Goal: Task Accomplishment & Management: Manage account settings

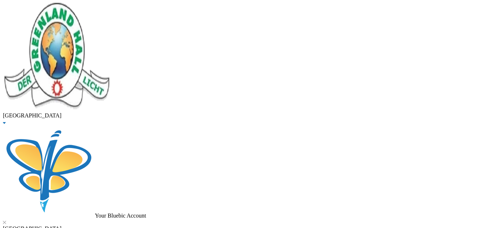
type input "ajakaiye"
drag, startPoint x: 275, startPoint y: 54, endPoint x: 153, endPoint y: 55, distance: 121.9
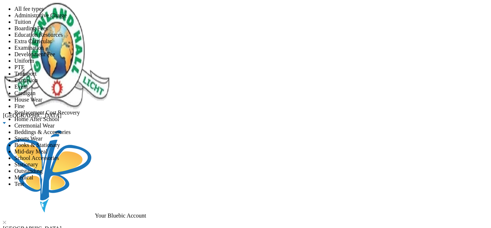
click at [44, 12] on span "All fee types" at bounding box center [28, 9] width 29 height 6
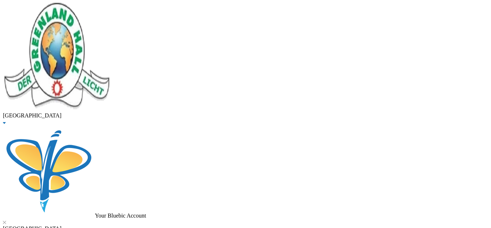
scroll to position [30, 0]
checkbox input "true"
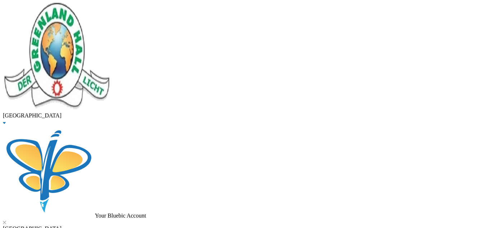
checkbox input "true"
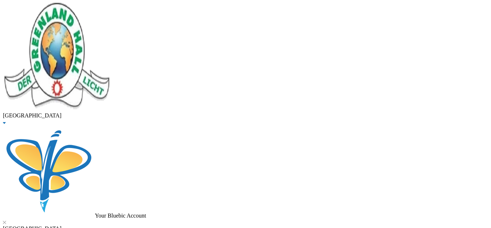
checkbox input "true"
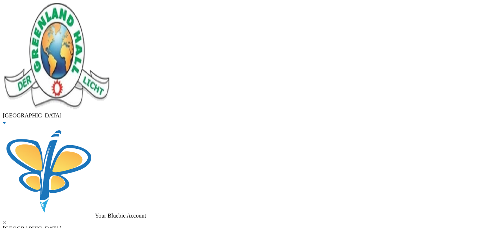
checkbox input "true"
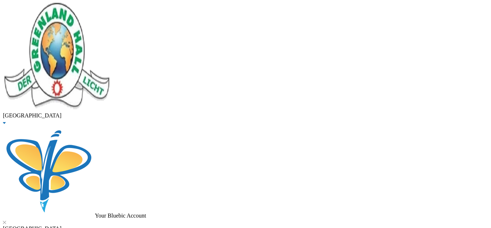
checkbox input "true"
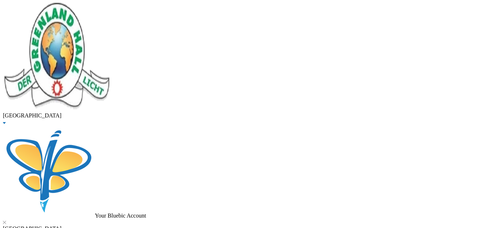
checkbox input "false"
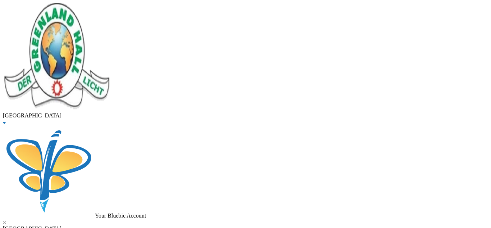
checkbox input "false"
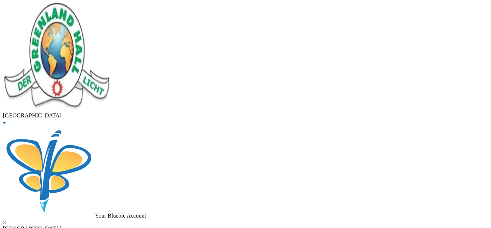
checkbox input "false"
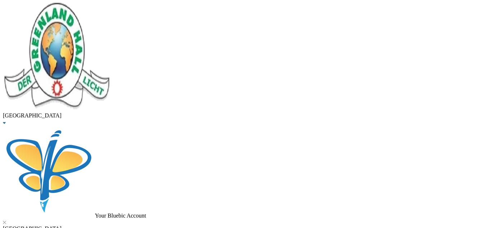
checkbox input "false"
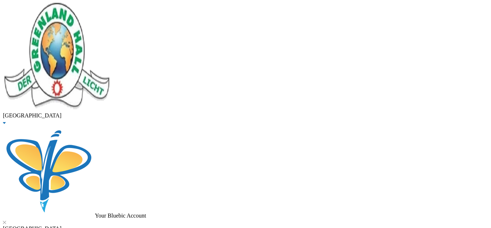
checkbox input "false"
